Goal: Task Accomplishment & Management: Manage account settings

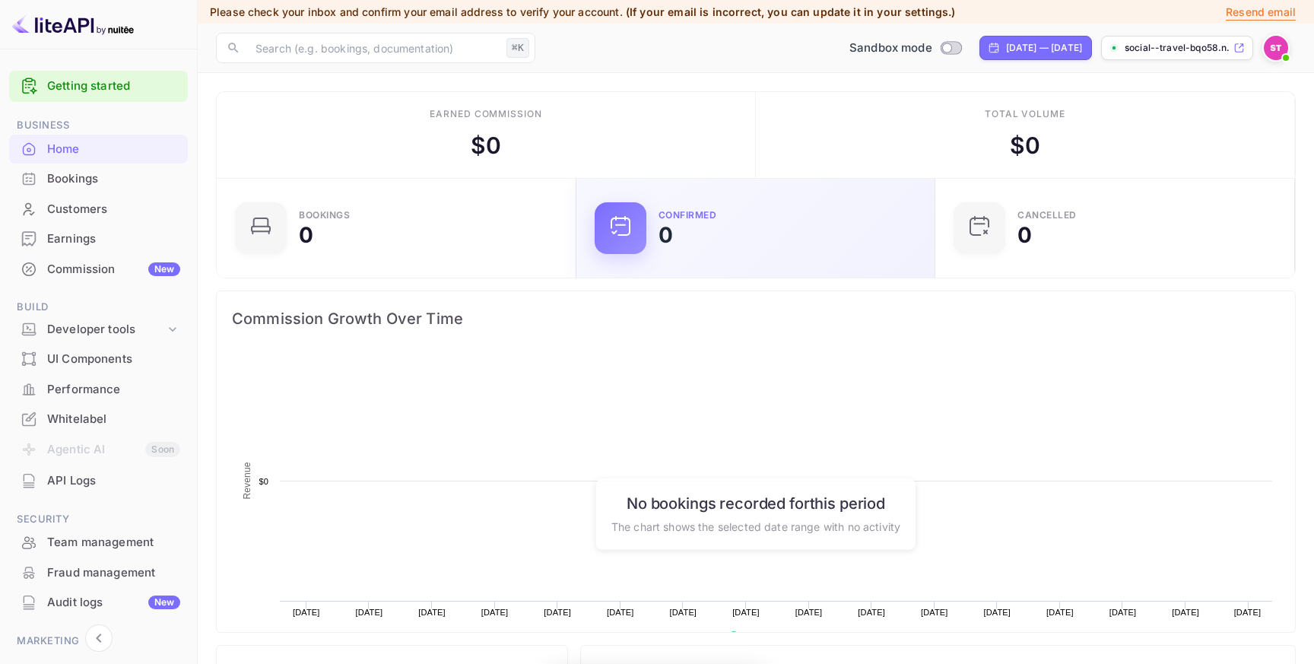
scroll to position [247, 351]
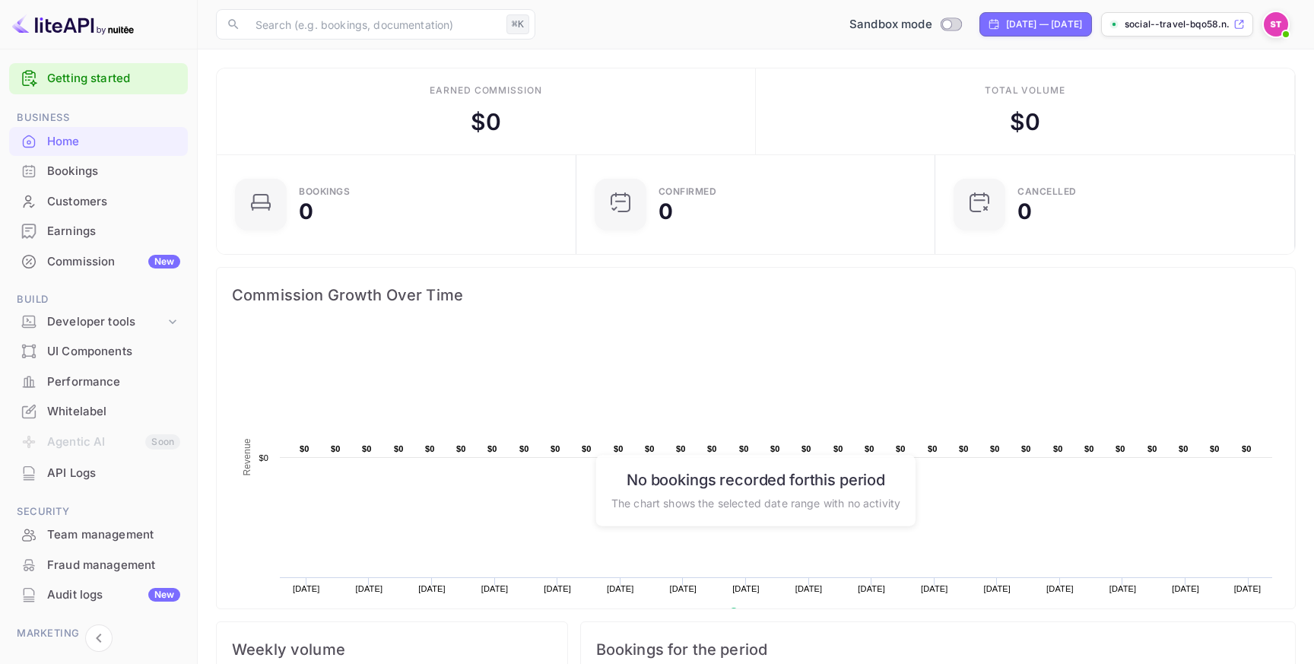
scroll to position [2, 0]
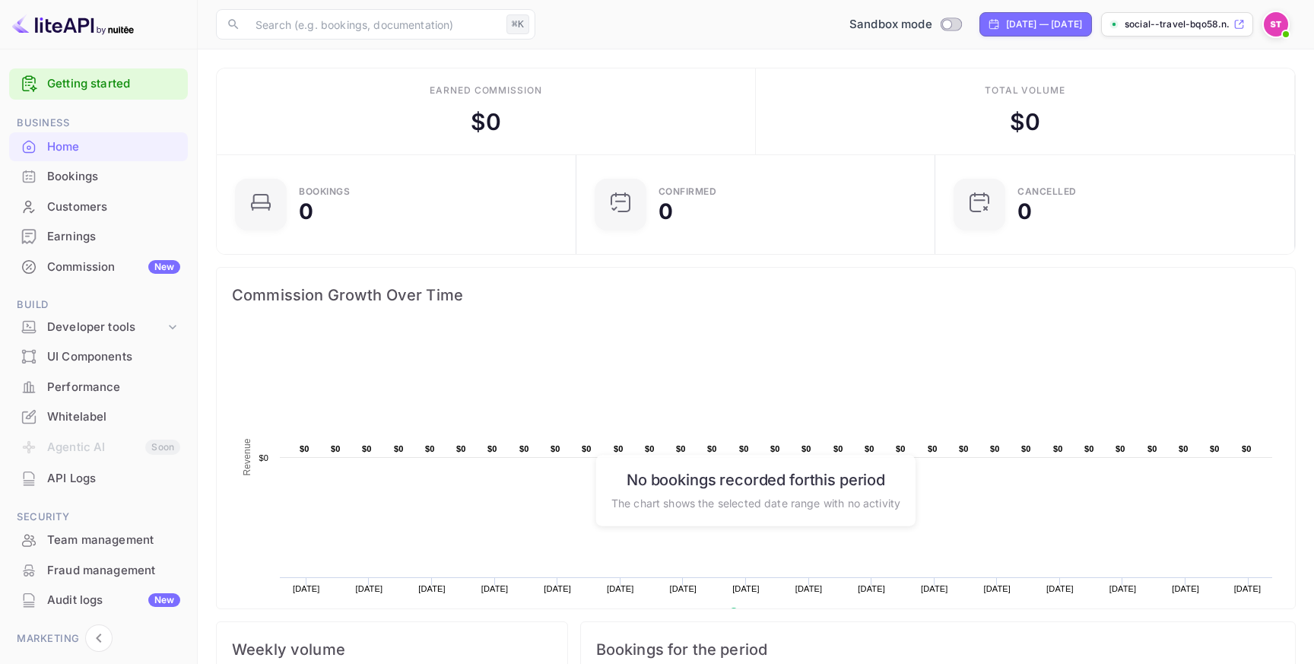
click at [1271, 24] on img at bounding box center [1276, 24] width 24 height 24
click at [88, 224] on div at bounding box center [657, 332] width 1314 height 664
click at [78, 240] on div "Earnings" at bounding box center [113, 236] width 133 height 17
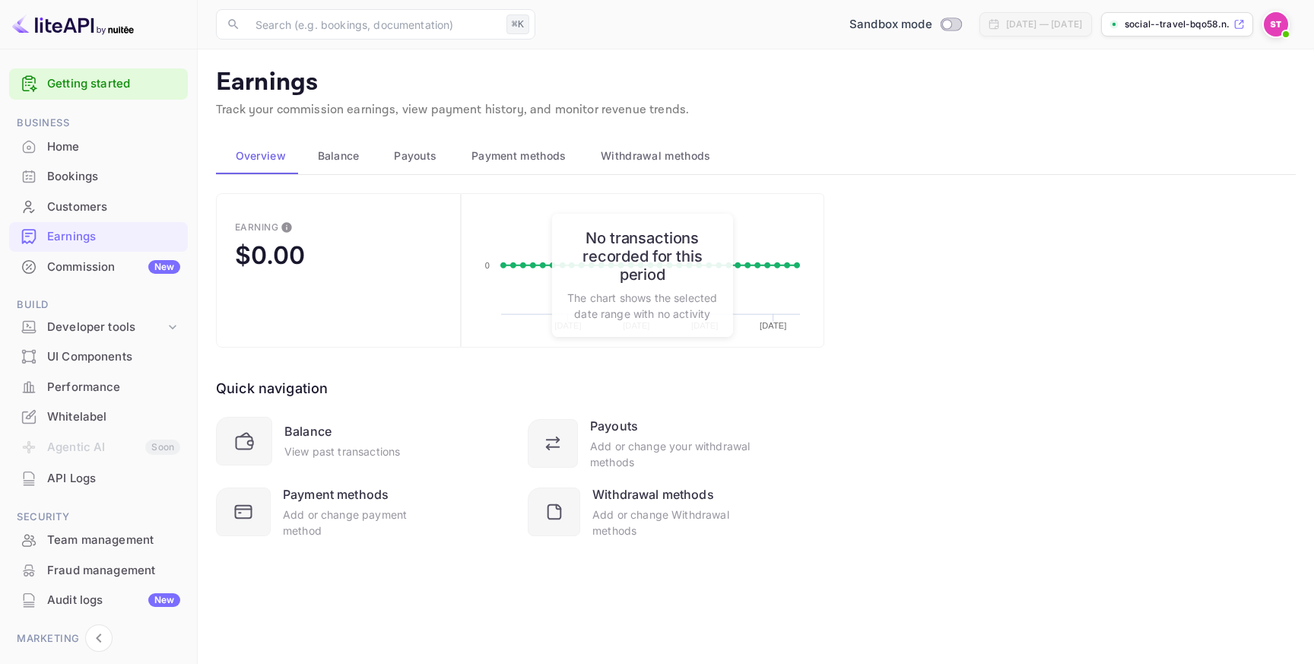
click at [511, 149] on span "Payment methods" at bounding box center [519, 156] width 95 height 18
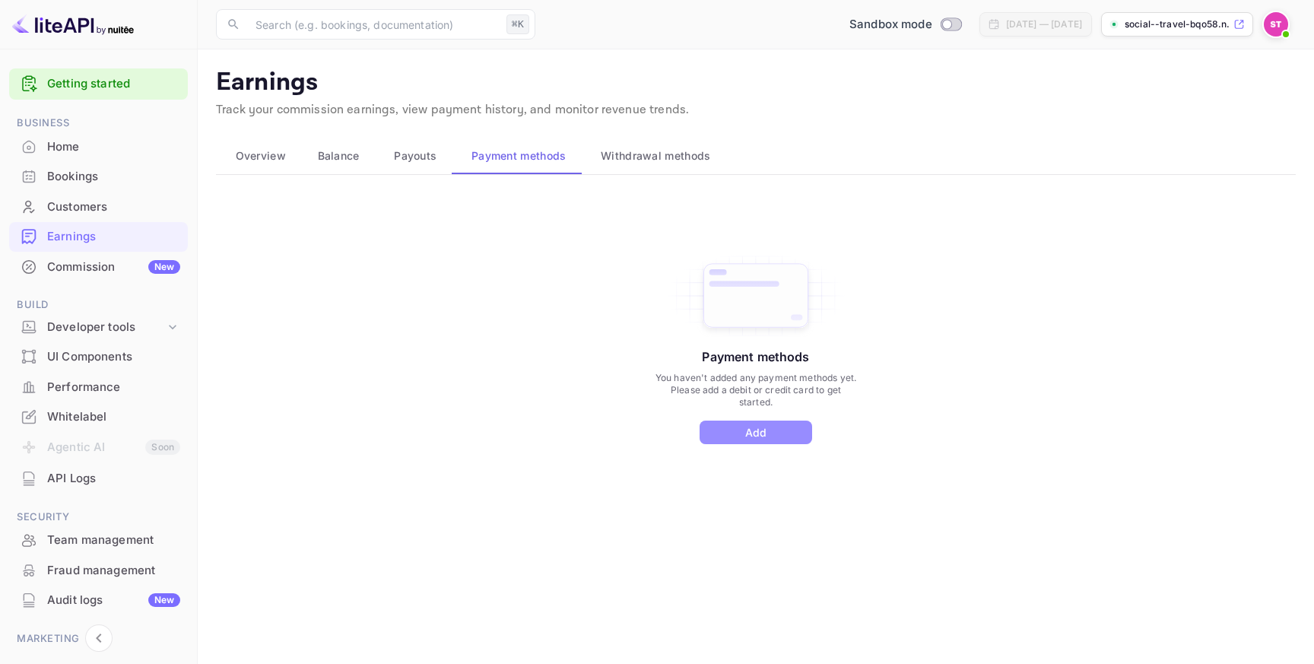
click at [743, 437] on button "Add" at bounding box center [756, 433] width 113 height 24
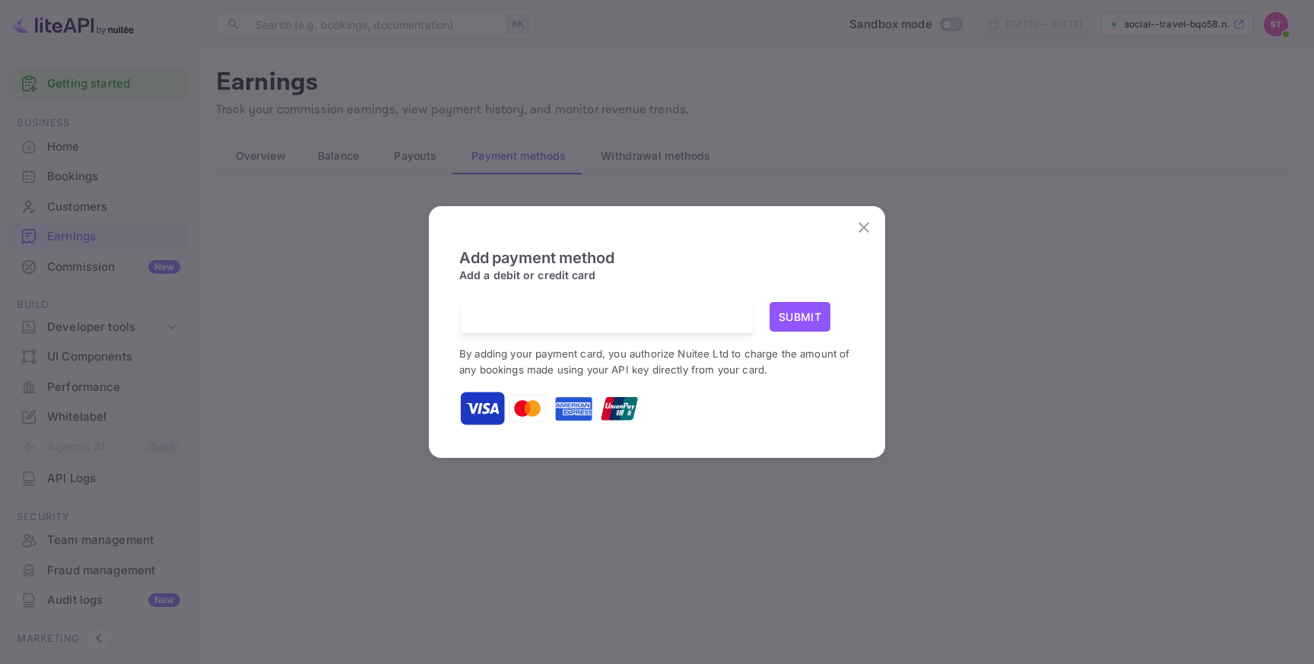
click at [794, 323] on button "Submit" at bounding box center [800, 317] width 61 height 30
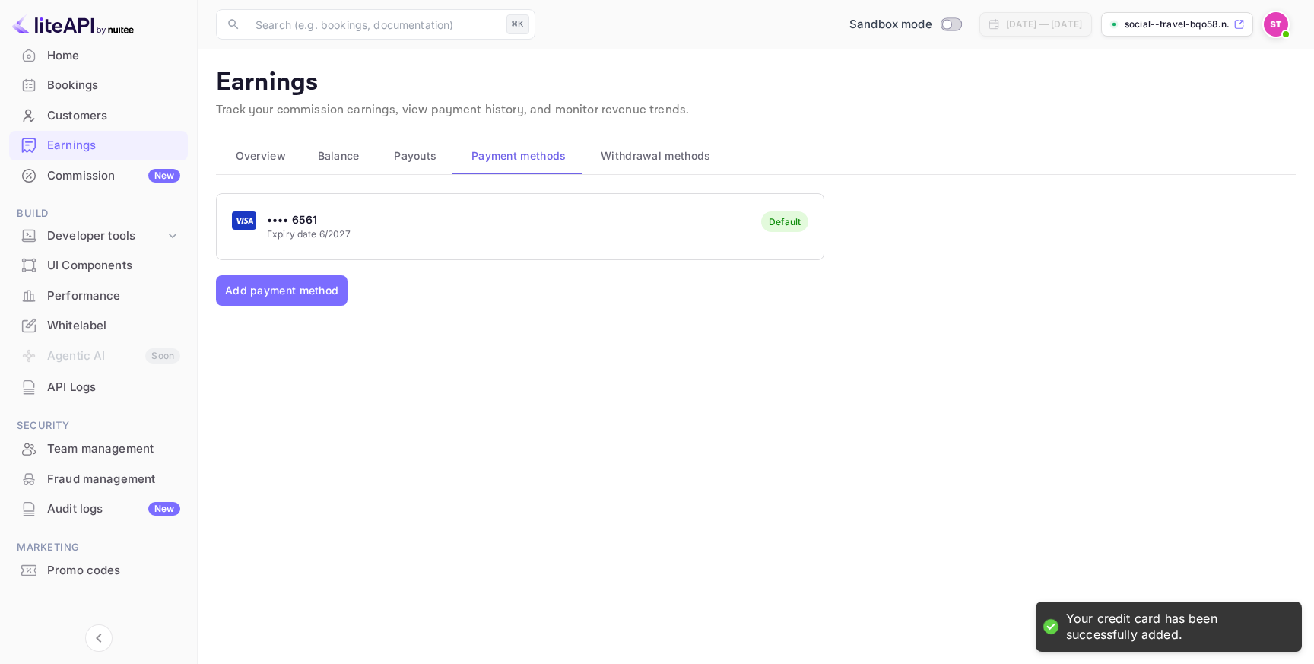
scroll to position [99, 0]
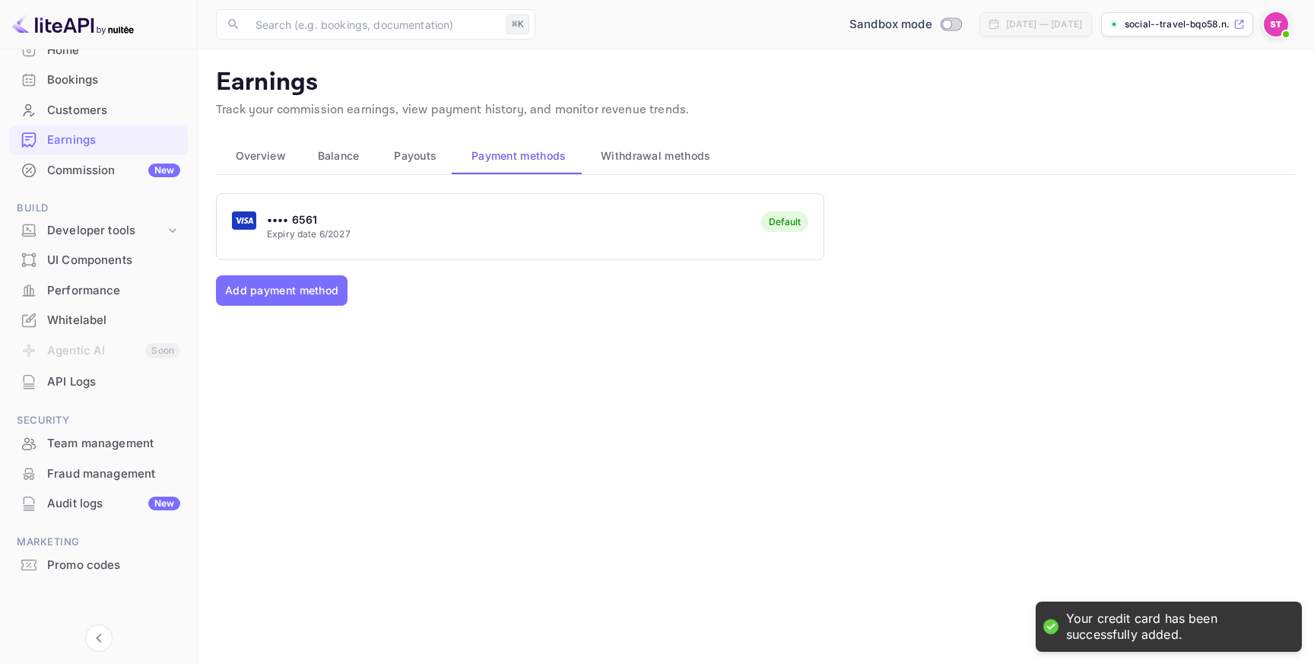
click at [86, 308] on div "Whitelabel" at bounding box center [98, 321] width 179 height 30
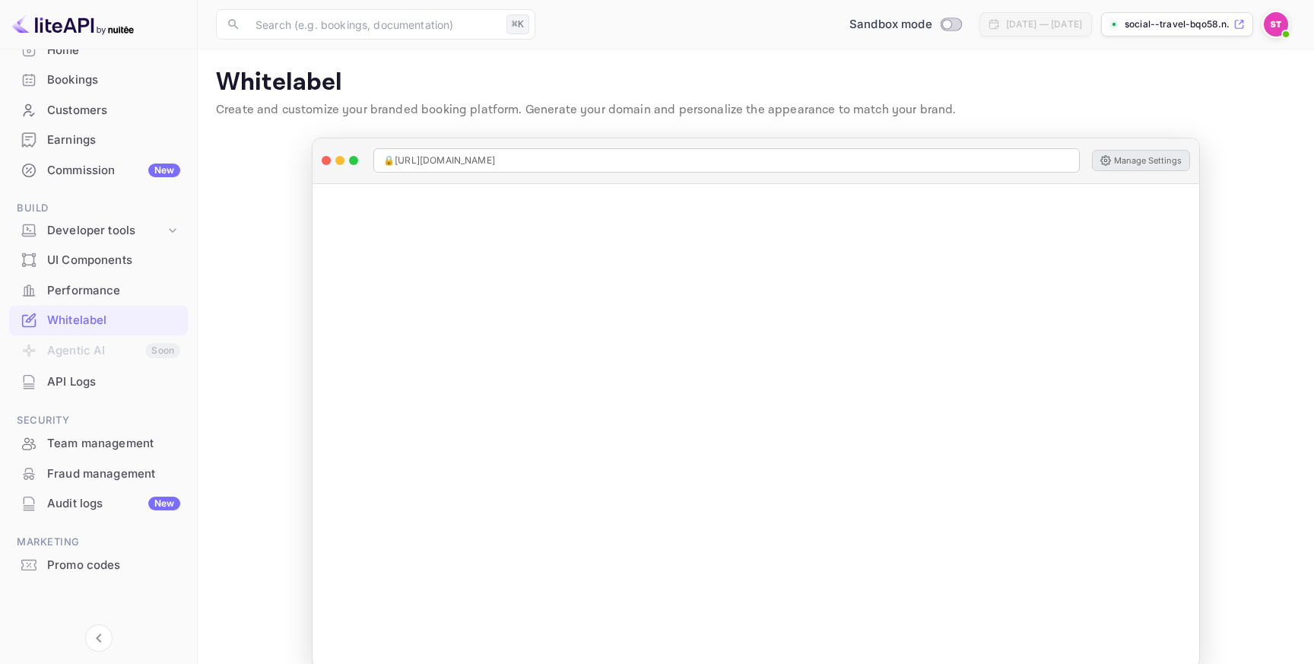
click at [1120, 154] on button "Manage Settings" at bounding box center [1141, 160] width 98 height 21
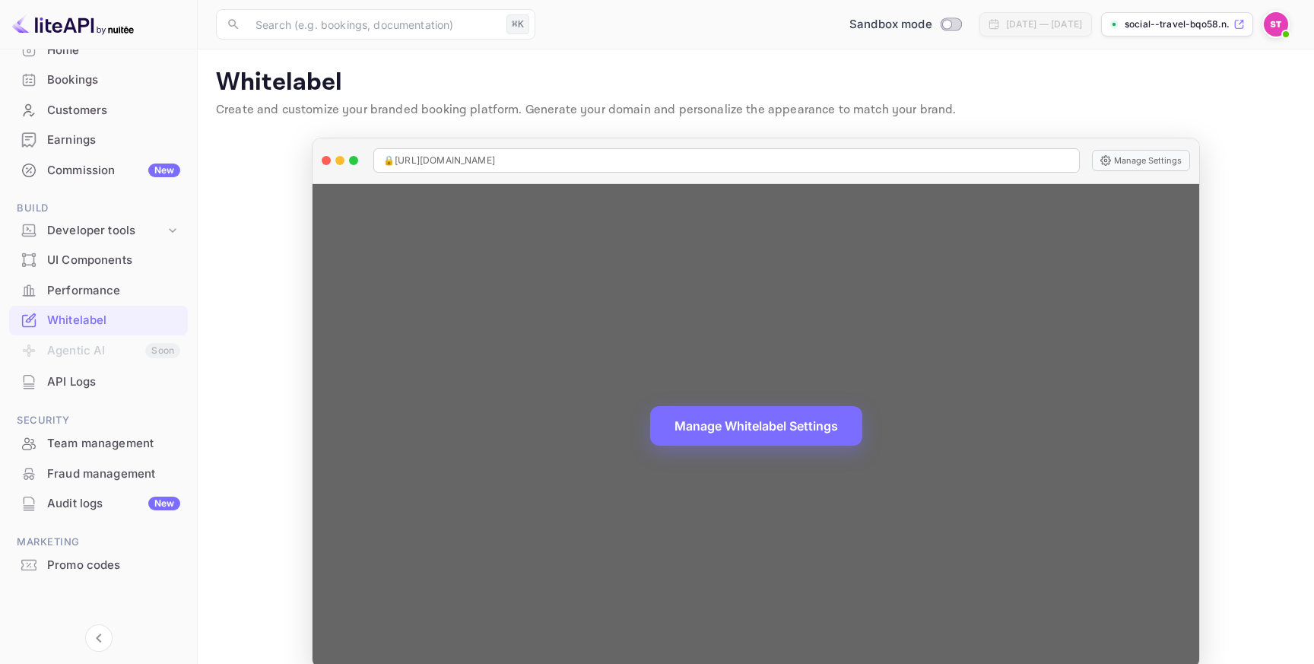
scroll to position [11, 0]
